Goal: Find specific fact: Find specific fact

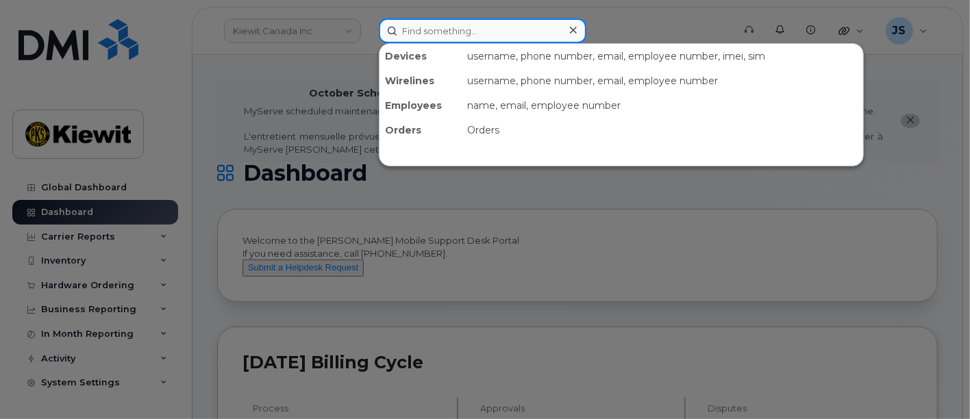
click at [469, 34] on input at bounding box center [483, 30] width 208 height 25
paste input "529429"
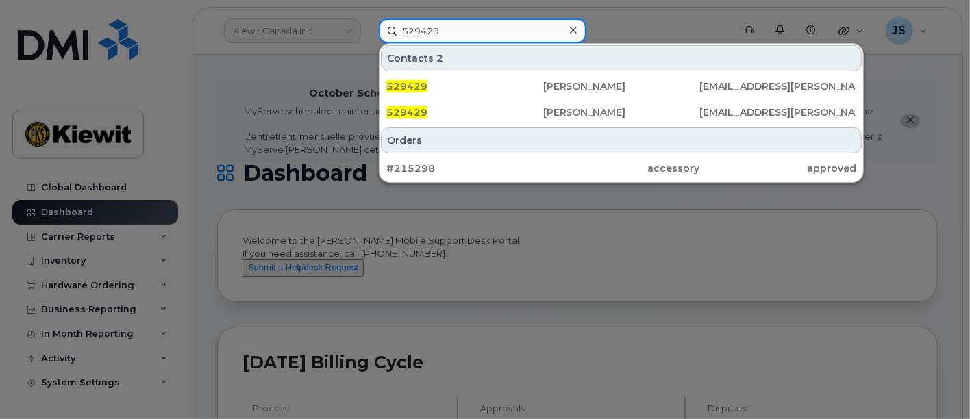
type input "529429"
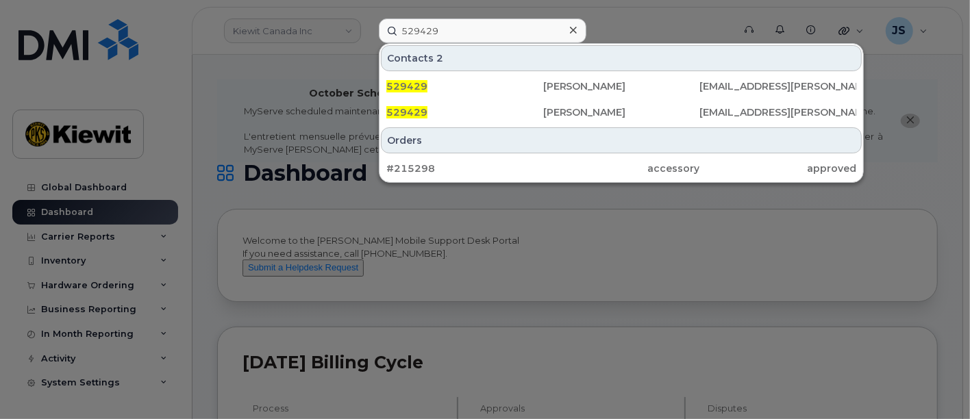
drag, startPoint x: 569, startPoint y: 28, endPoint x: 560, endPoint y: 31, distance: 10.0
click at [570, 28] on icon at bounding box center [573, 30] width 7 height 11
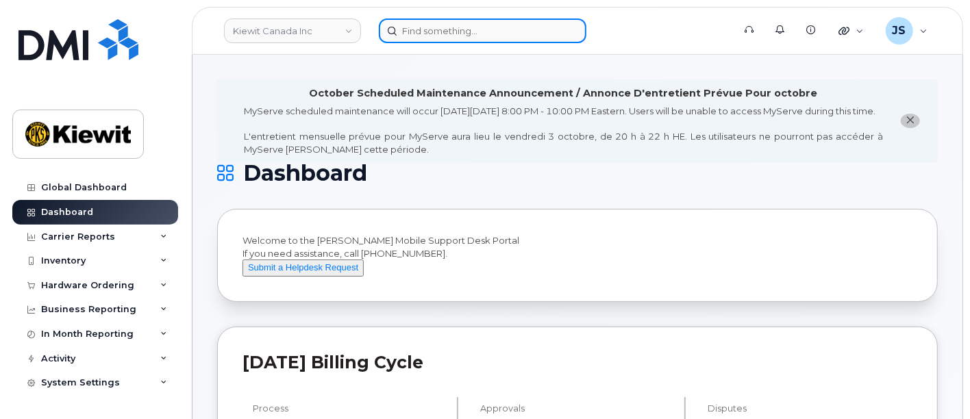
click at [460, 38] on input at bounding box center [483, 30] width 208 height 25
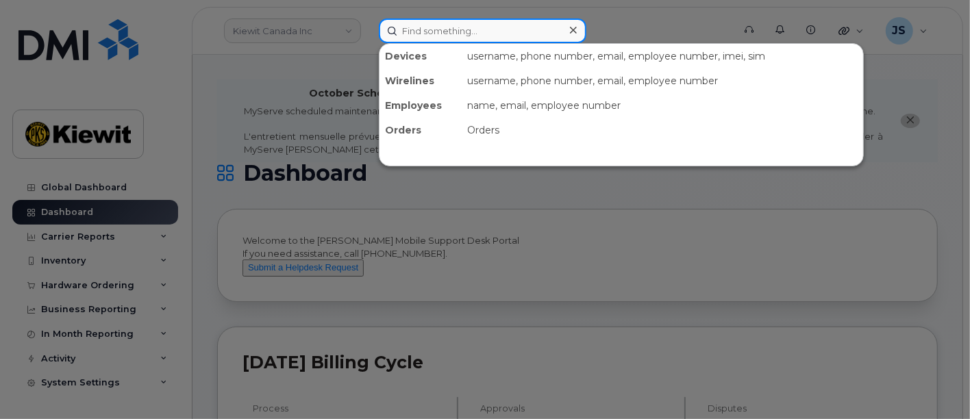
paste input "[PERSON_NAME]"
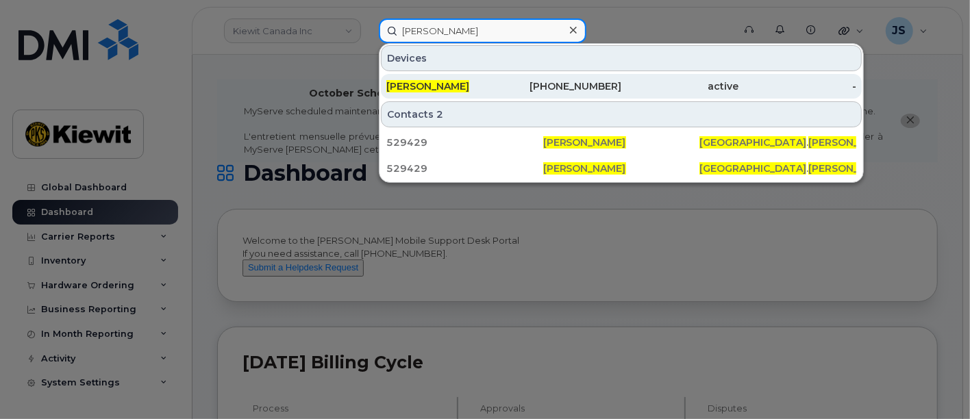
type input "[PERSON_NAME]"
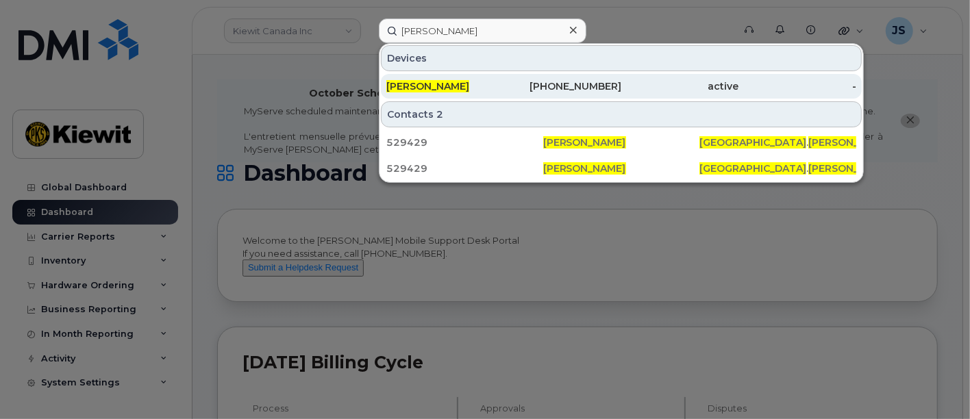
click at [686, 86] on div "active" at bounding box center [680, 86] width 118 height 14
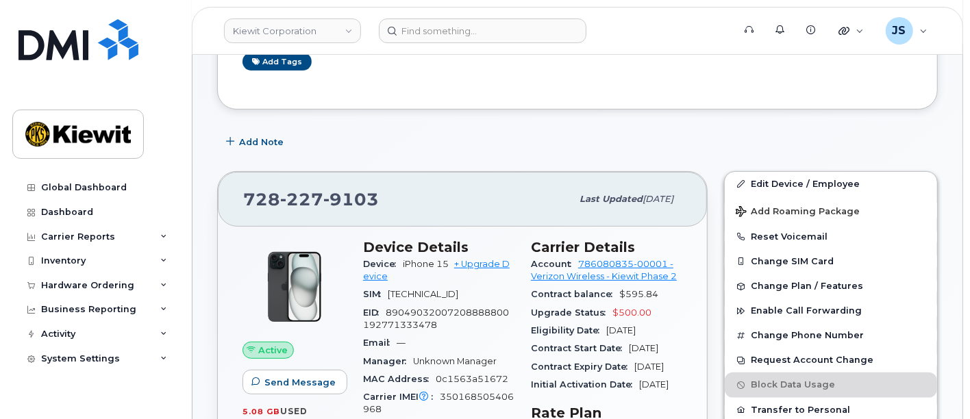
scroll to position [304, 0]
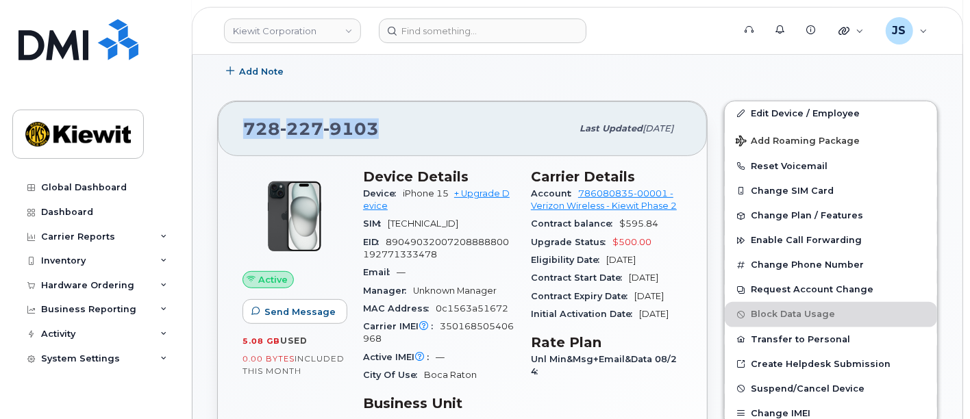
drag, startPoint x: 425, startPoint y: 132, endPoint x: 231, endPoint y: 132, distance: 193.9
click at [231, 132] on div "[PHONE_NUMBER] Last updated [DATE]" at bounding box center [462, 128] width 489 height 55
copy span "[PHONE_NUMBER]"
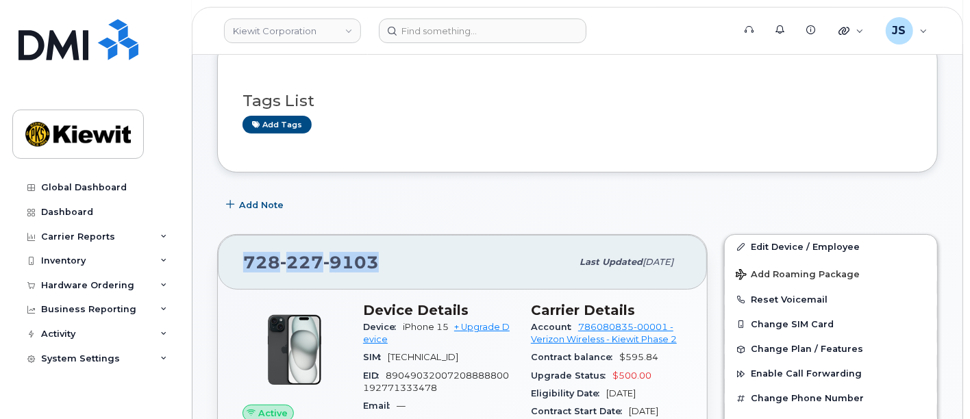
scroll to position [228, 0]
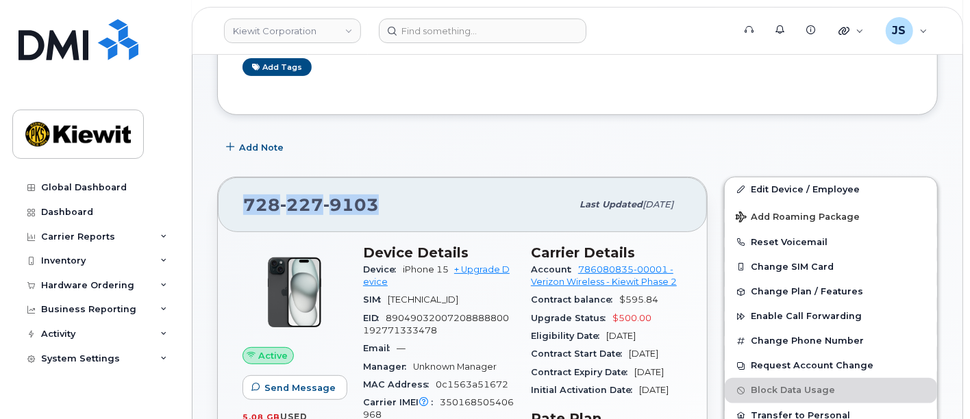
drag, startPoint x: 450, startPoint y: 265, endPoint x: 399, endPoint y: 264, distance: 51.4
click at [399, 264] on div "Device iPhone 15 + Upgrade Device" at bounding box center [438, 276] width 151 height 31
copy span "iPhone 15"
drag, startPoint x: 399, startPoint y: 204, endPoint x: 222, endPoint y: 197, distance: 176.9
click at [222, 197] on div "[PHONE_NUMBER] Last updated [DATE]" at bounding box center [462, 204] width 489 height 55
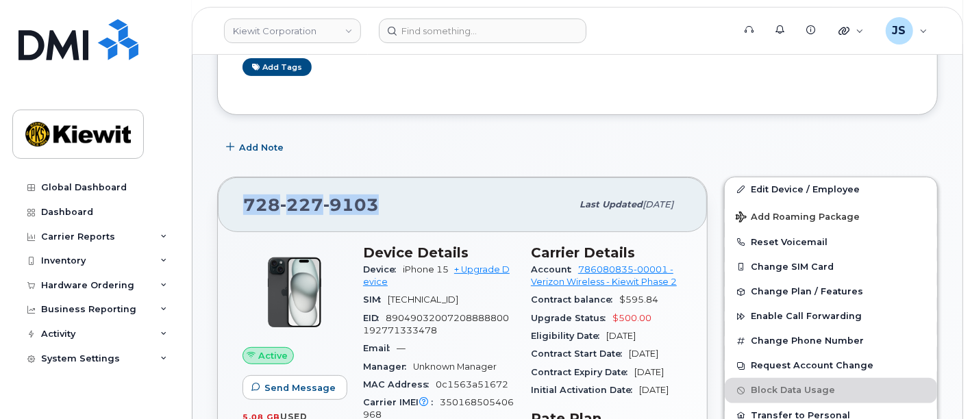
copy span "[PHONE_NUMBER]"
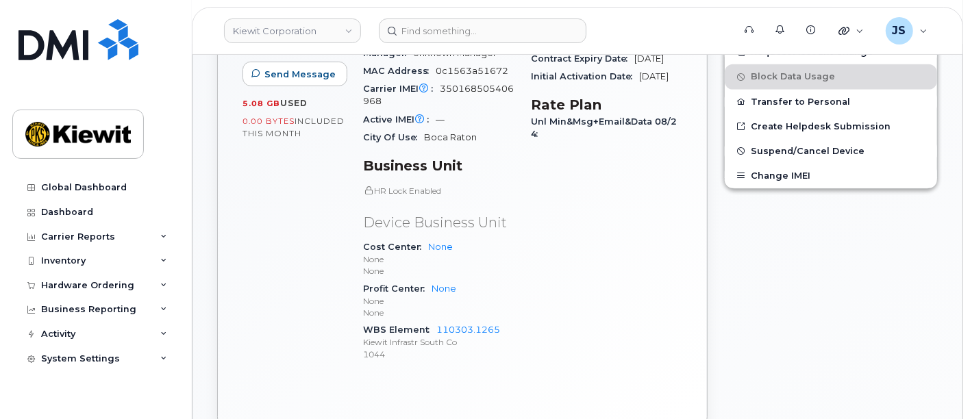
scroll to position [608, 0]
